Goal: Browse casually

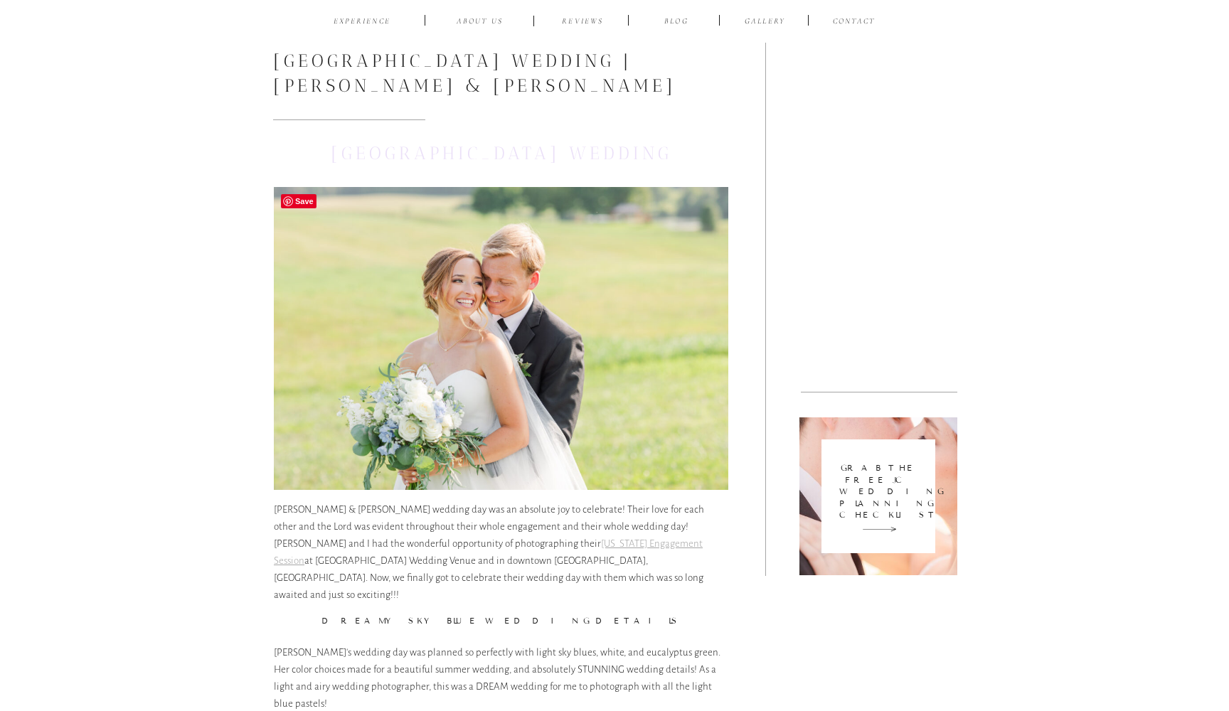
scroll to position [573, 0]
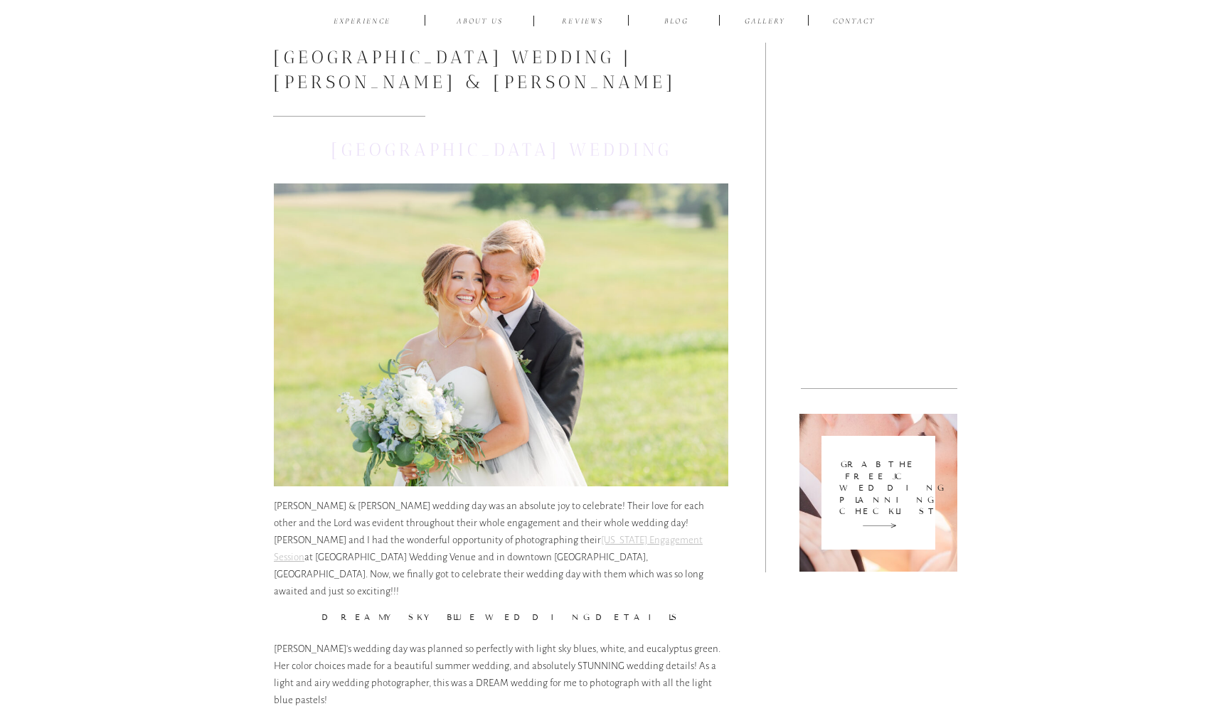
click at [431, 544] on link "[US_STATE] Engagement Session" at bounding box center [488, 549] width 429 height 28
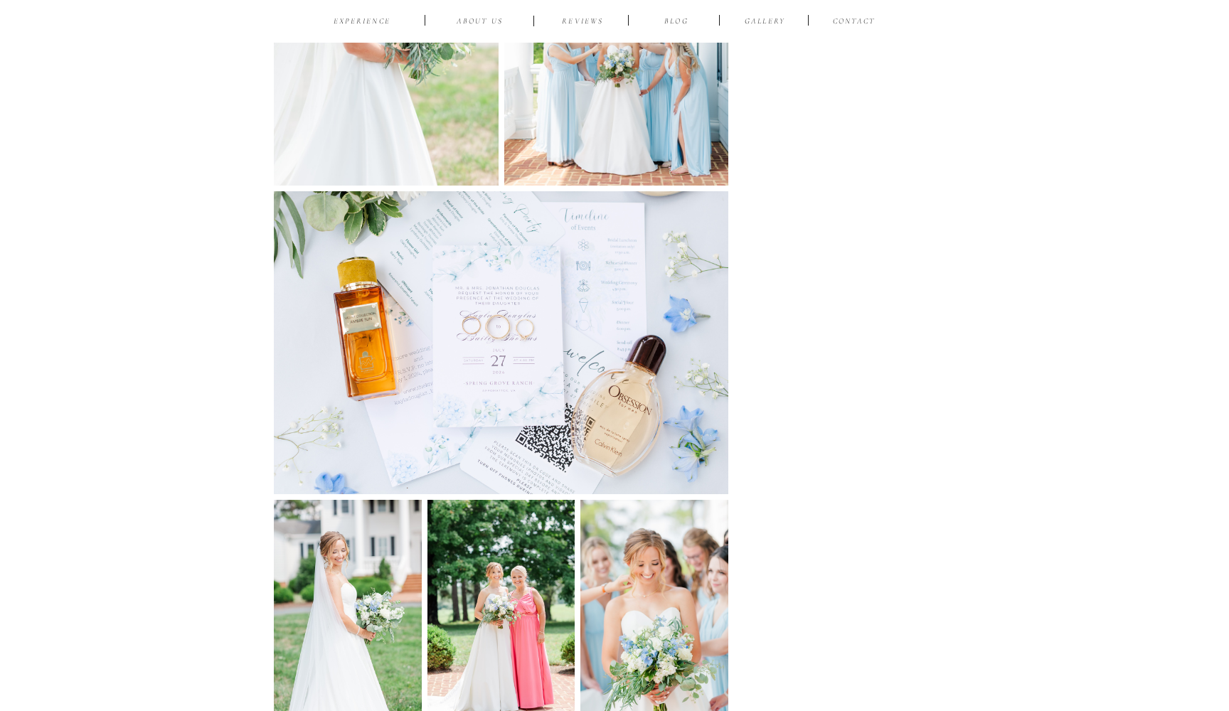
scroll to position [14344, 0]
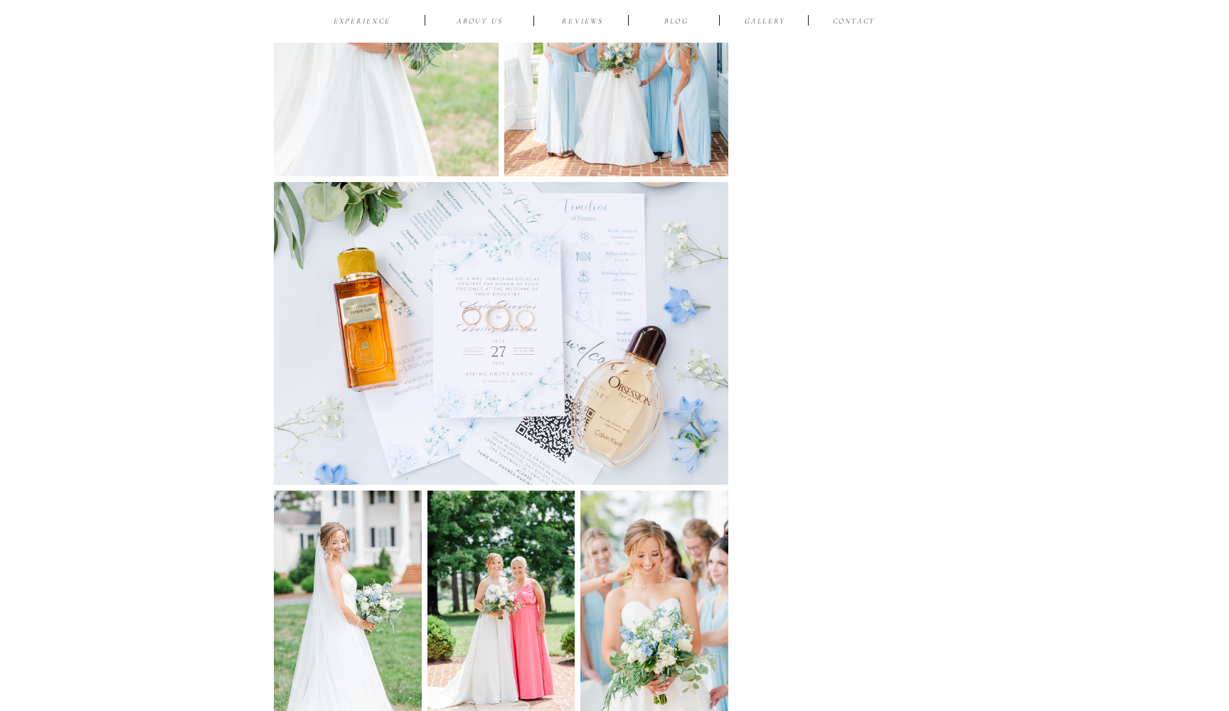
drag, startPoint x: 1157, startPoint y: 598, endPoint x: 1202, endPoint y: 606, distance: 44.8
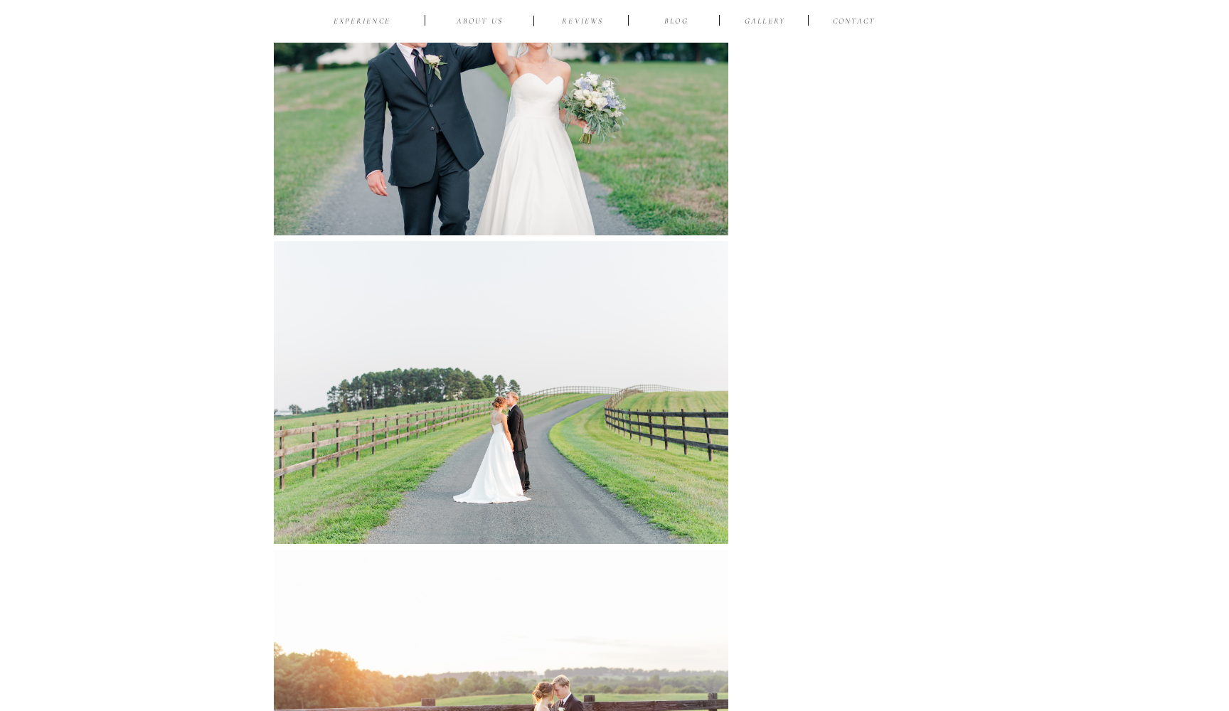
scroll to position [57014, 0]
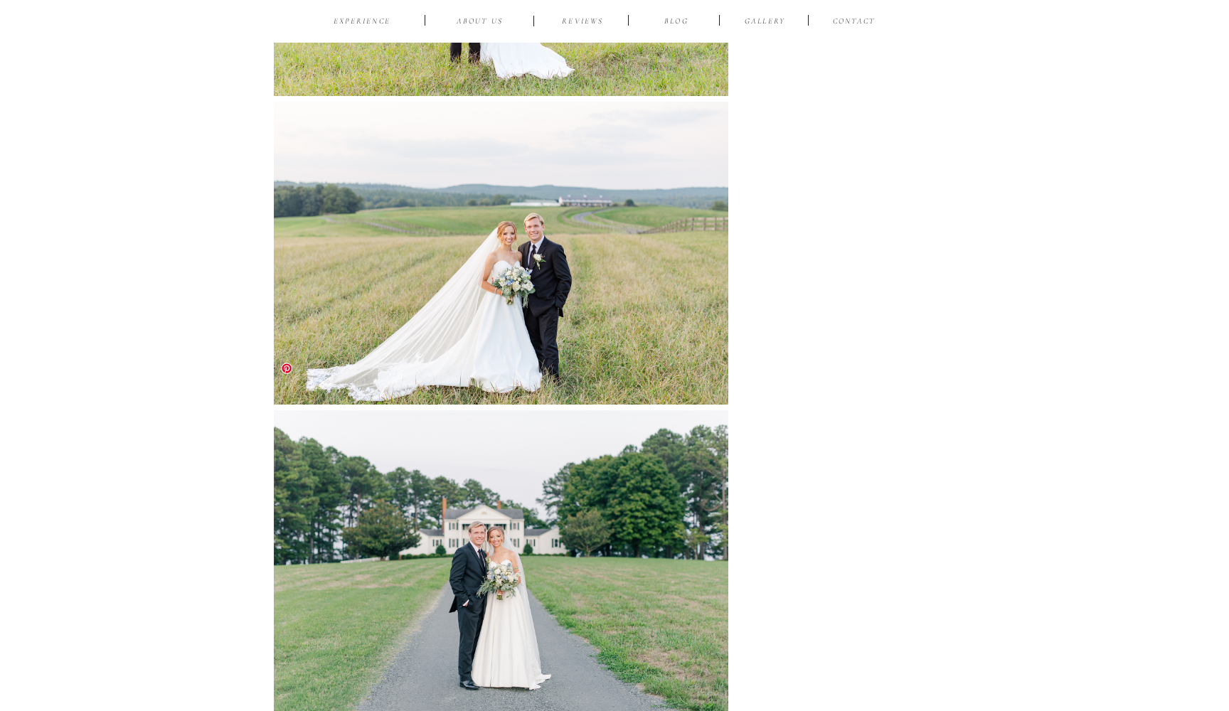
scroll to position [58025, 0]
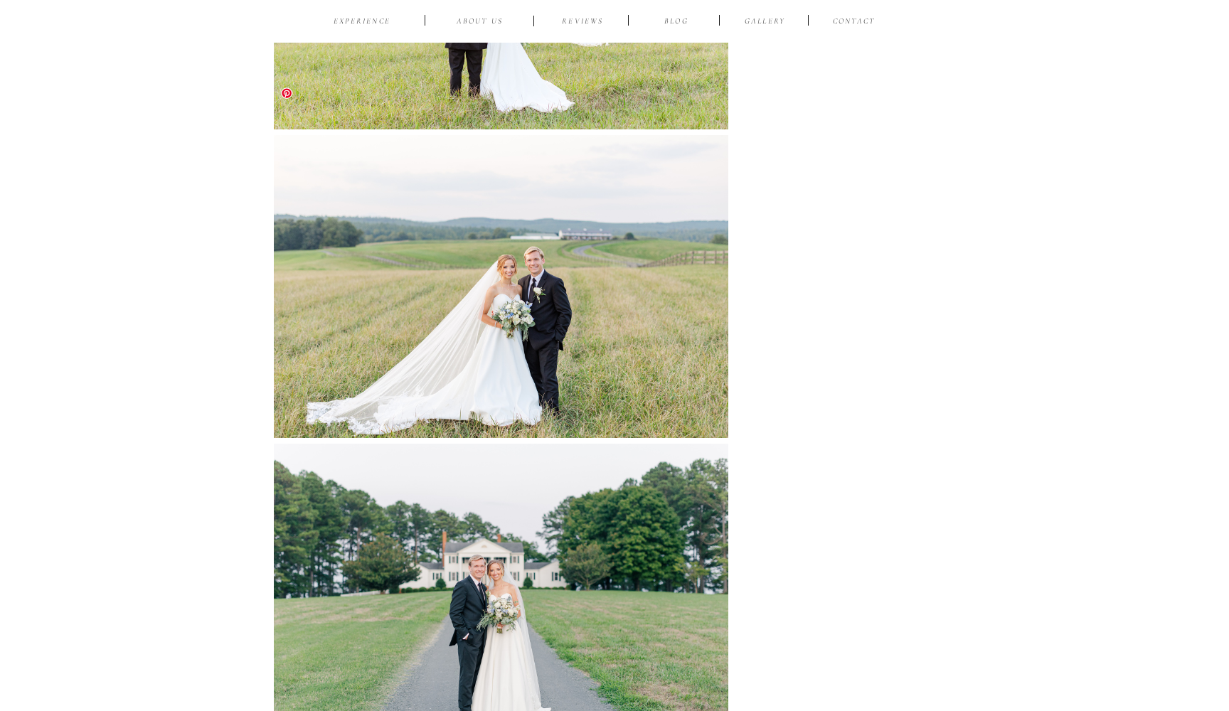
click at [282, 95] on span at bounding box center [286, 93] width 11 height 11
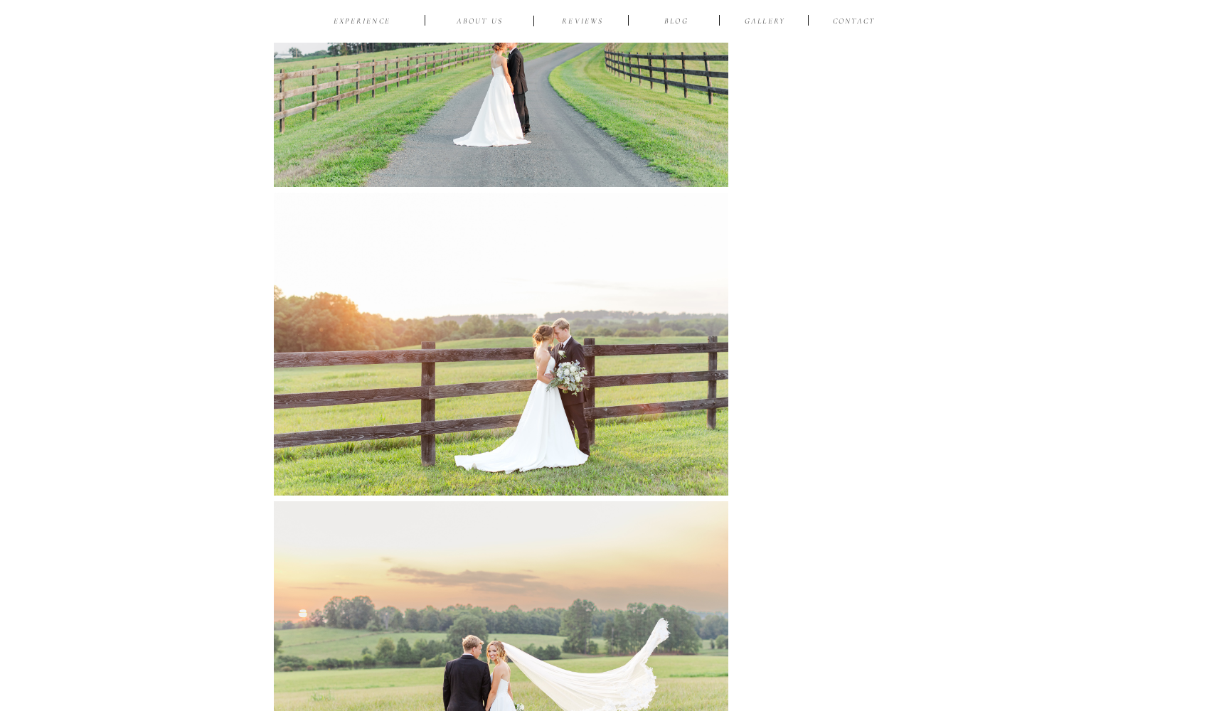
scroll to position [57337, 0]
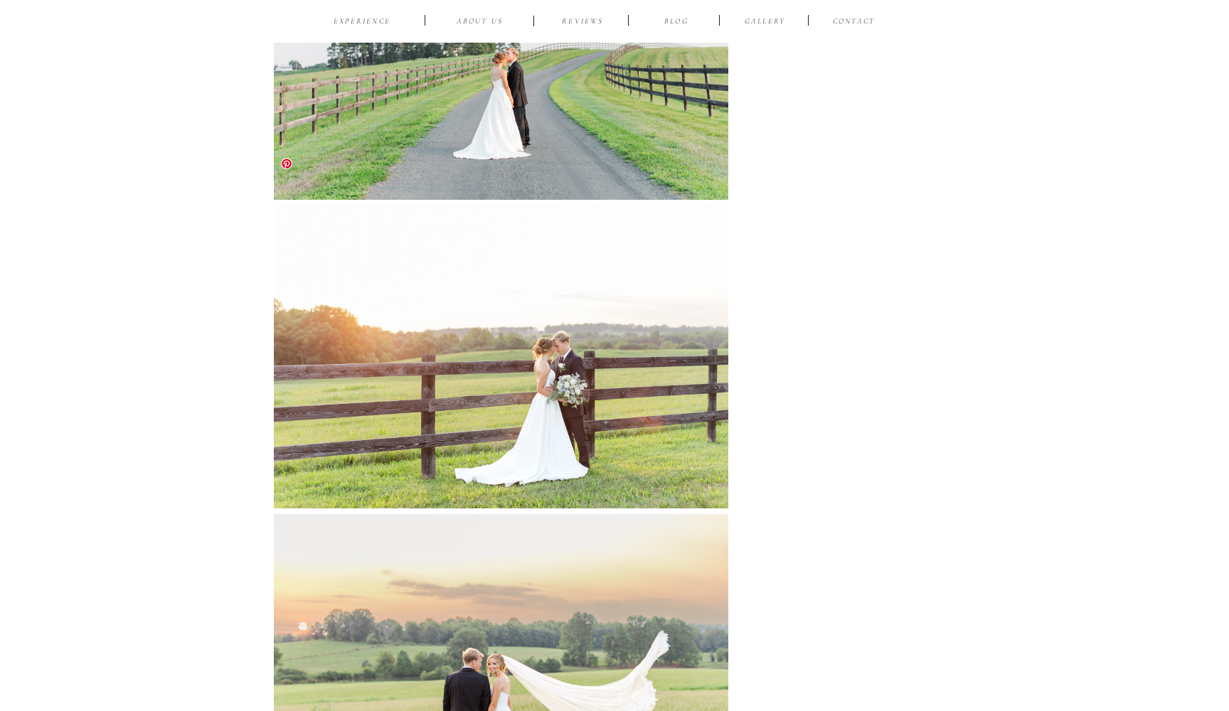
click at [285, 166] on span at bounding box center [286, 163] width 11 height 11
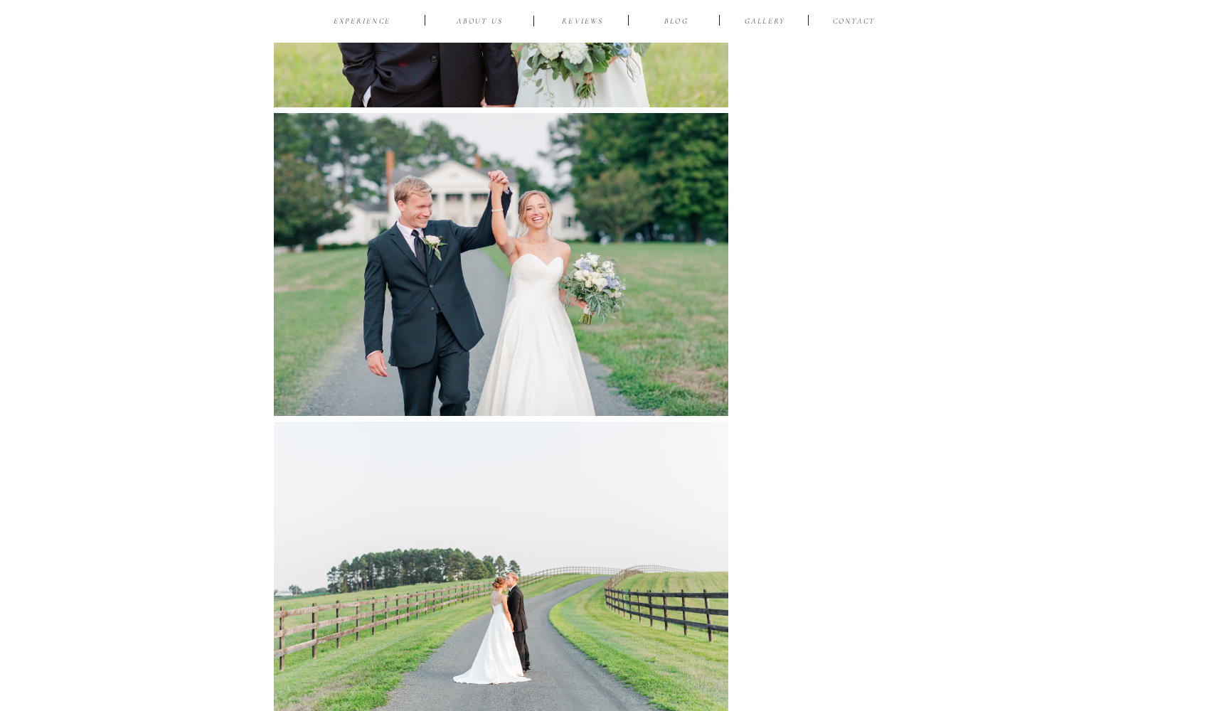
scroll to position [56809, 0]
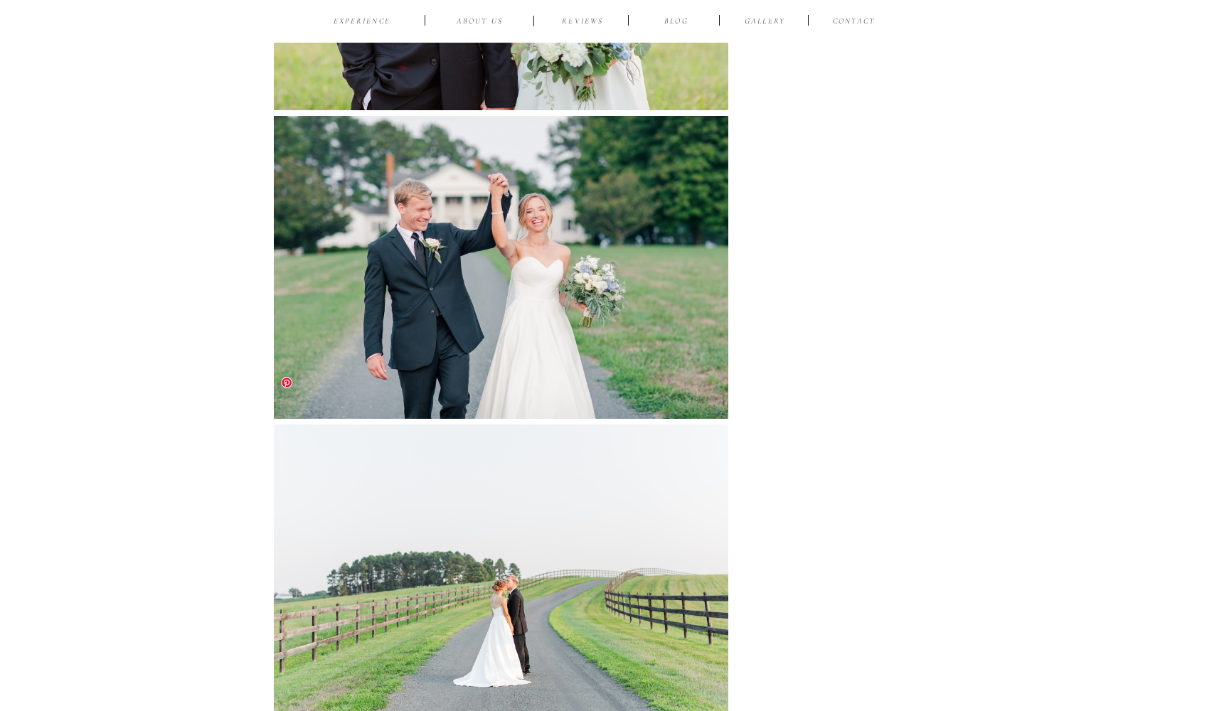
click at [288, 384] on span at bounding box center [286, 382] width 11 height 11
click at [334, 116] on img at bounding box center [501, 267] width 455 height 303
click at [285, 78] on span at bounding box center [286, 73] width 11 height 11
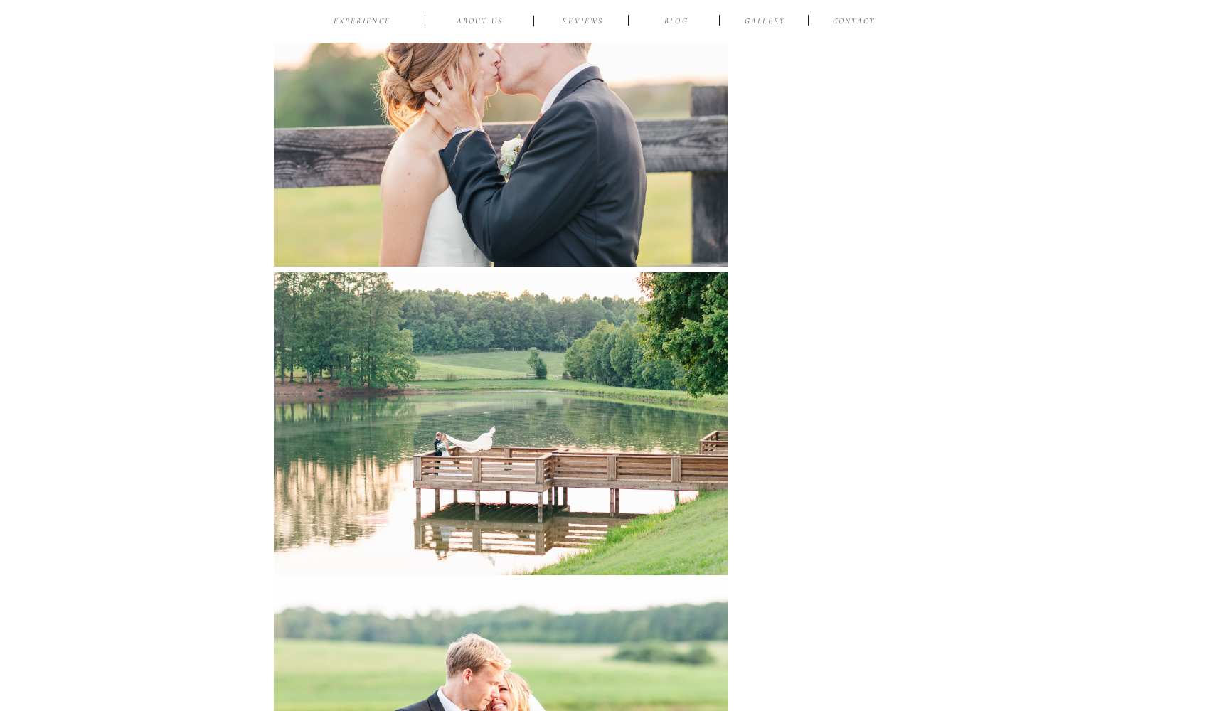
scroll to position [55027, 0]
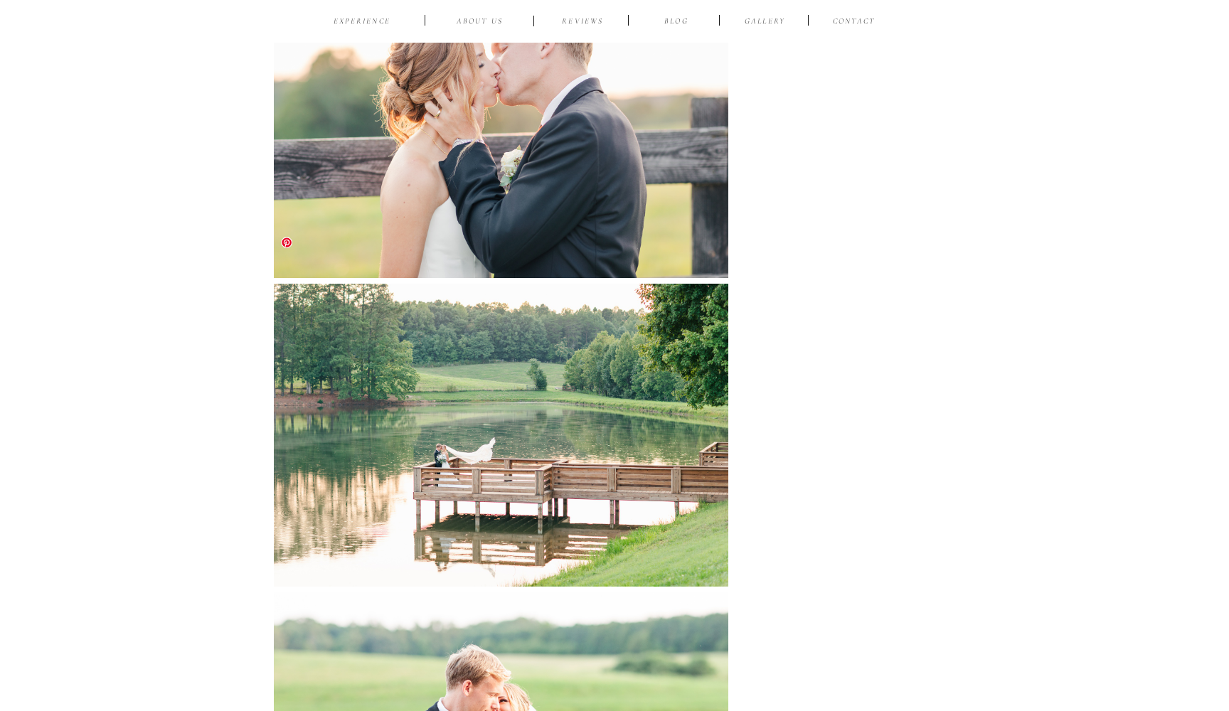
click at [287, 240] on span at bounding box center [286, 242] width 11 height 11
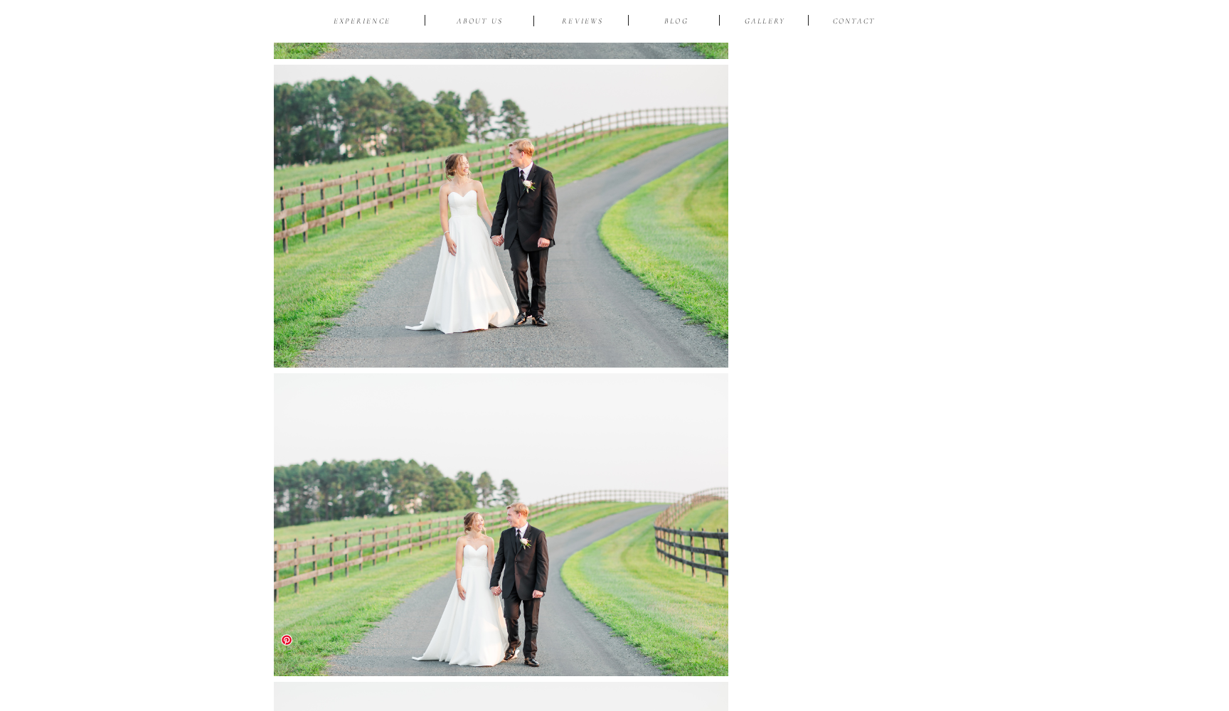
scroll to position [53604, 0]
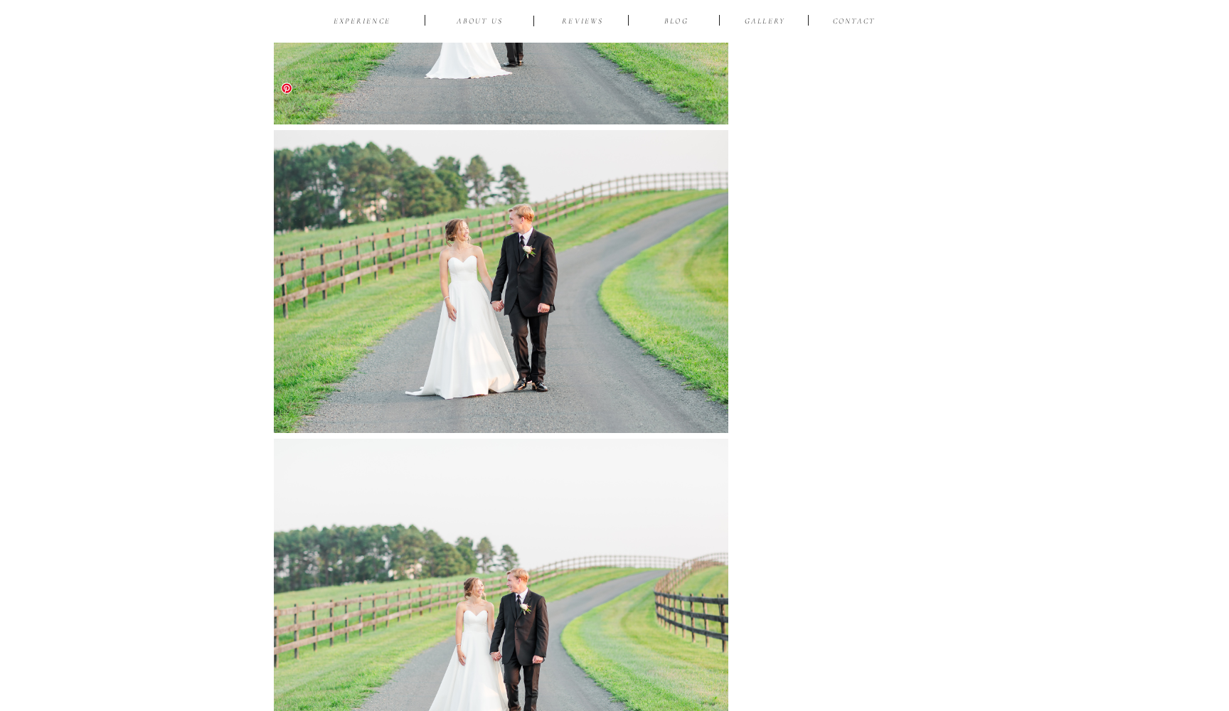
click at [497, 277] on img at bounding box center [501, 281] width 455 height 303
click at [290, 89] on span at bounding box center [286, 88] width 11 height 11
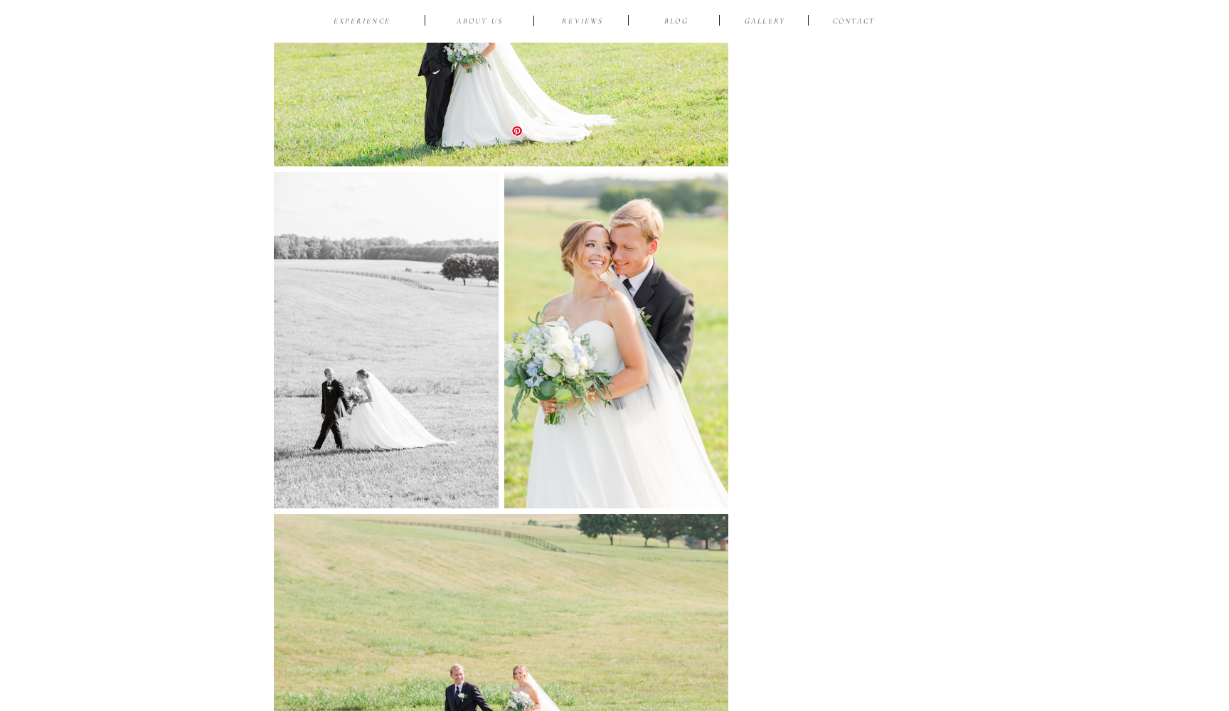
scroll to position [42136, 0]
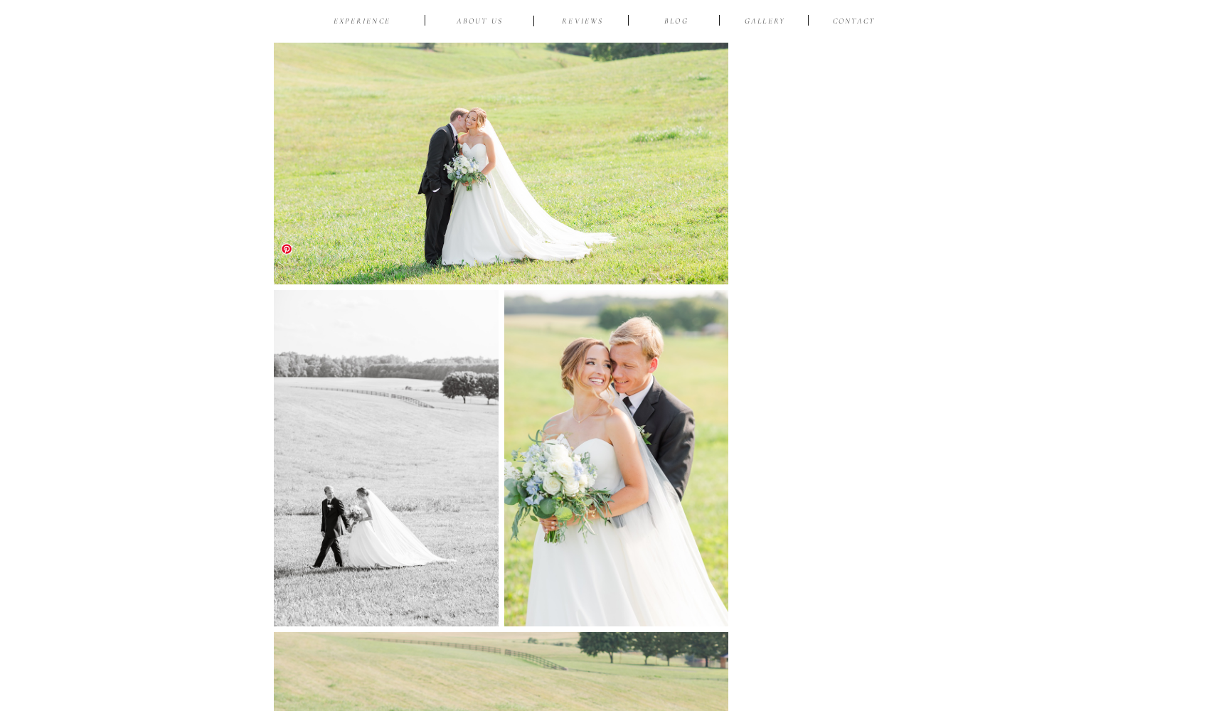
click at [285, 248] on span at bounding box center [286, 248] width 11 height 11
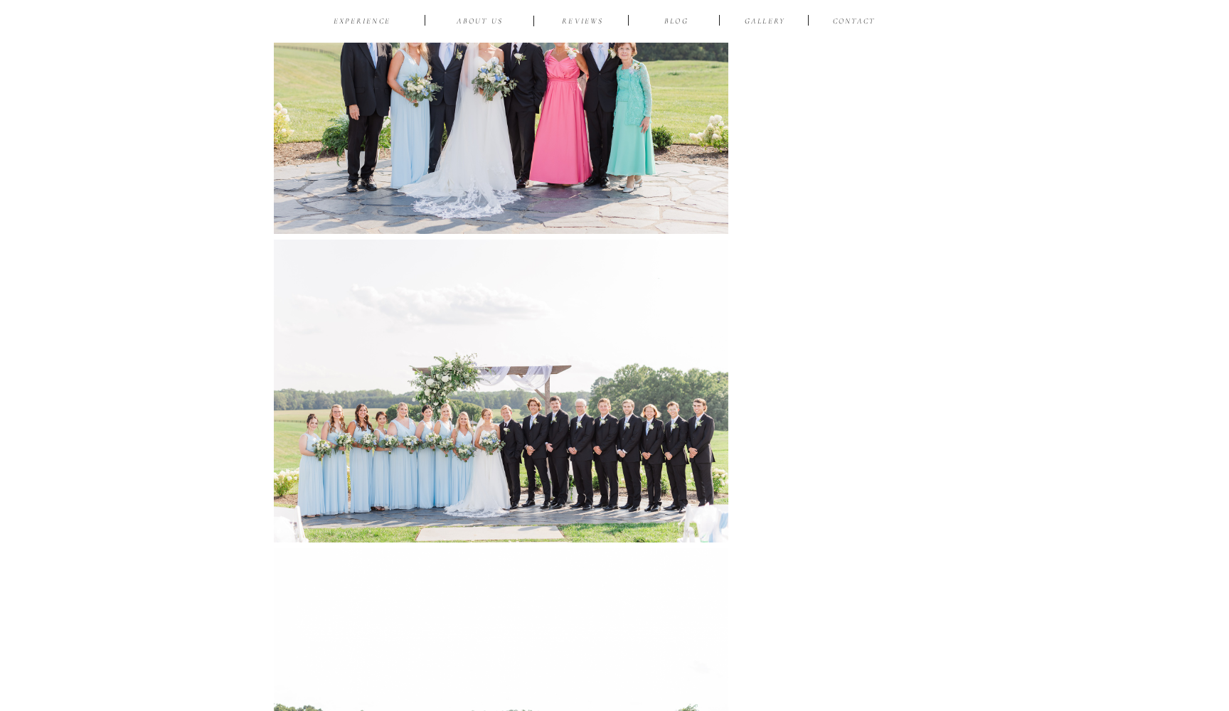
scroll to position [41862, 0]
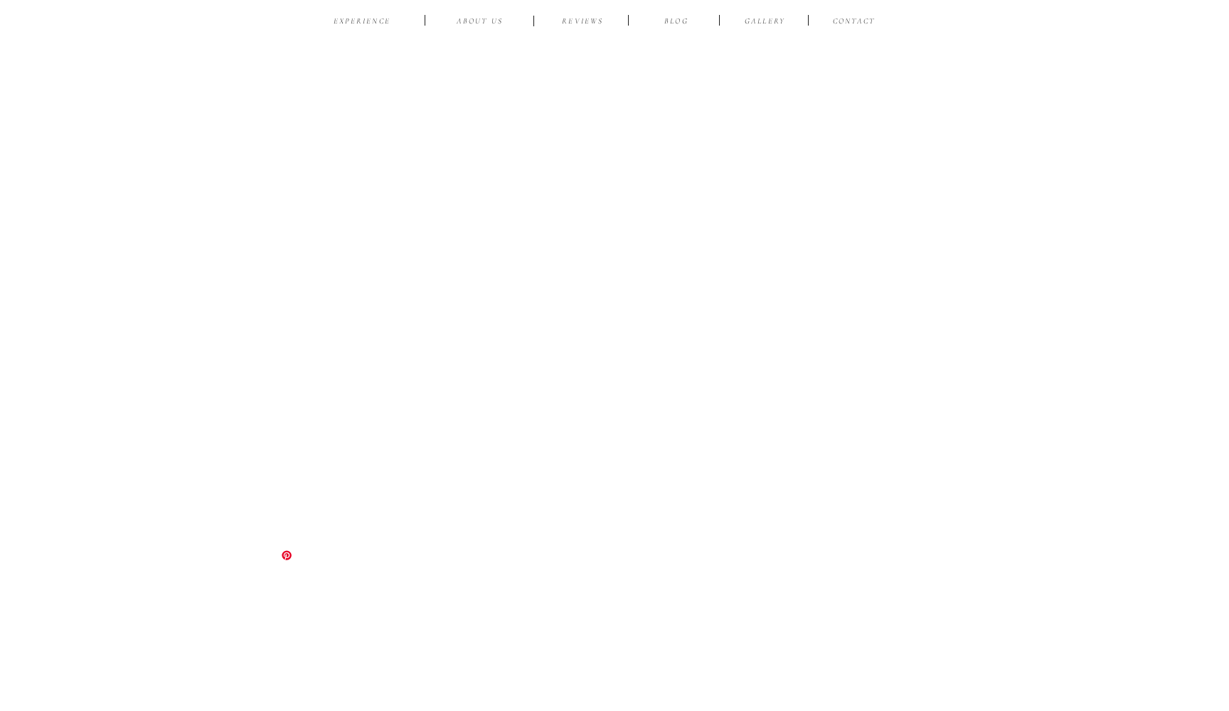
scroll to position [27122, 0]
click at [590, 206] on span at bounding box center [590, 205] width 11 height 11
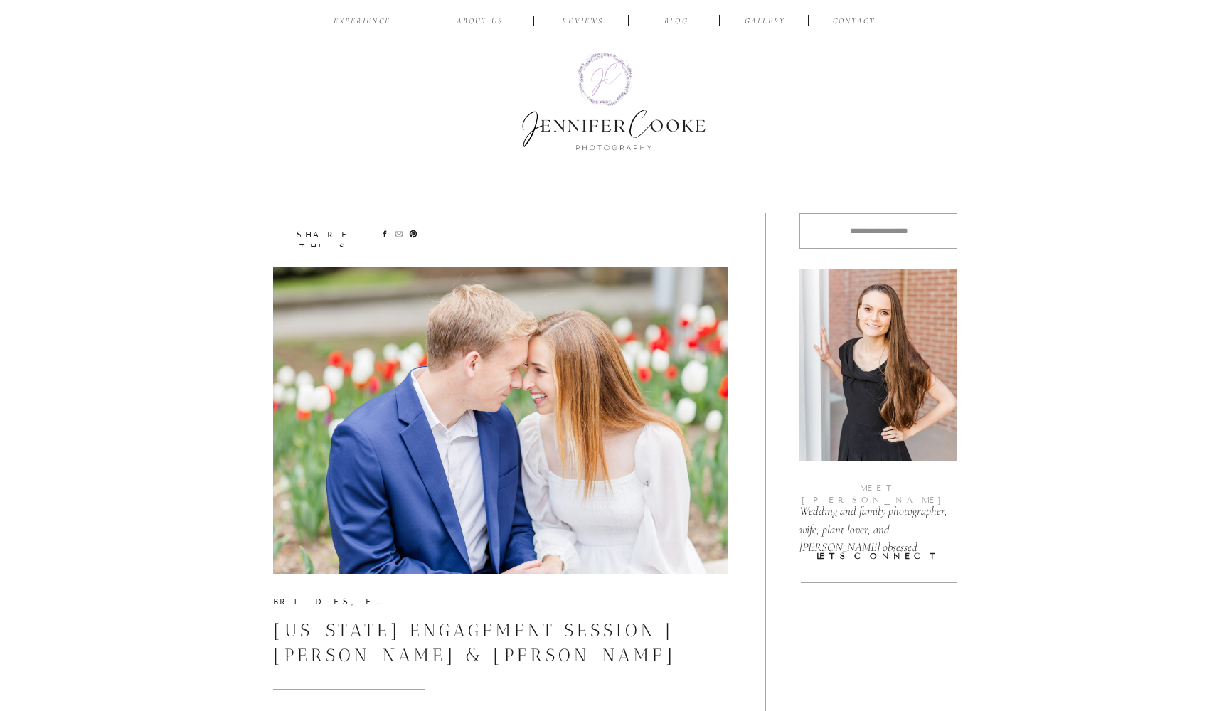
scroll to position [0, 0]
